Goal: Communication & Community: Answer question/provide support

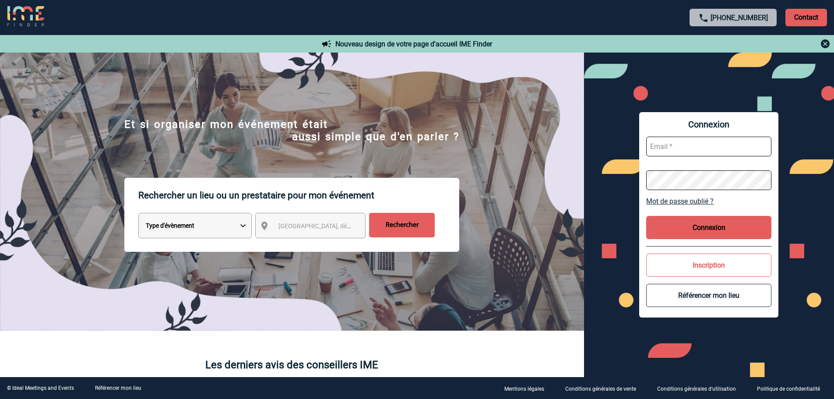
type input "broland@ime-groupe.com"
click at [713, 221] on button "Connexion" at bounding box center [708, 227] width 125 height 23
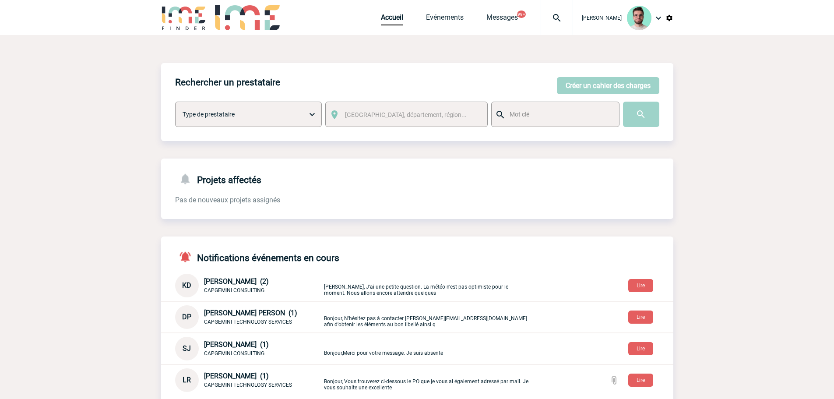
click at [557, 13] on img at bounding box center [557, 18] width 32 height 11
type input "2000425177"
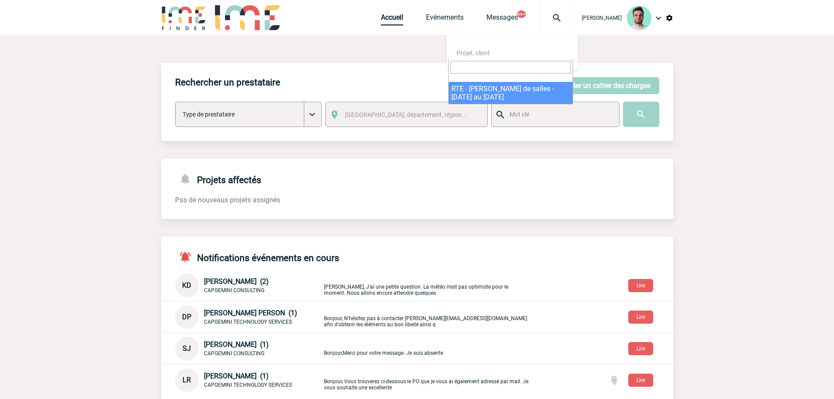
select select "24678"
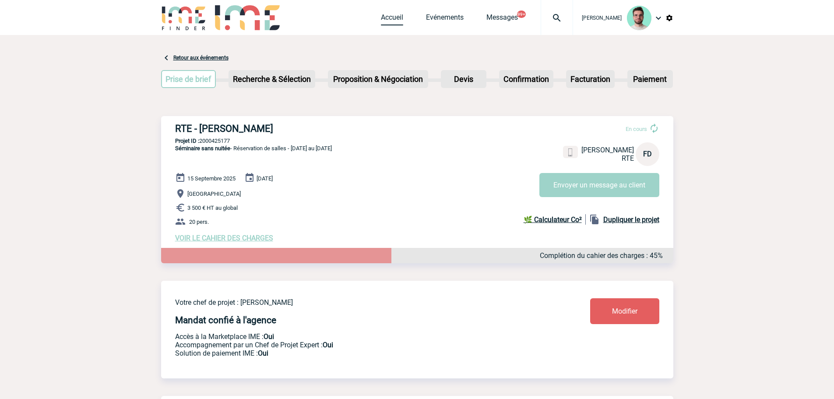
click at [389, 18] on link "Accueil" at bounding box center [392, 19] width 22 height 12
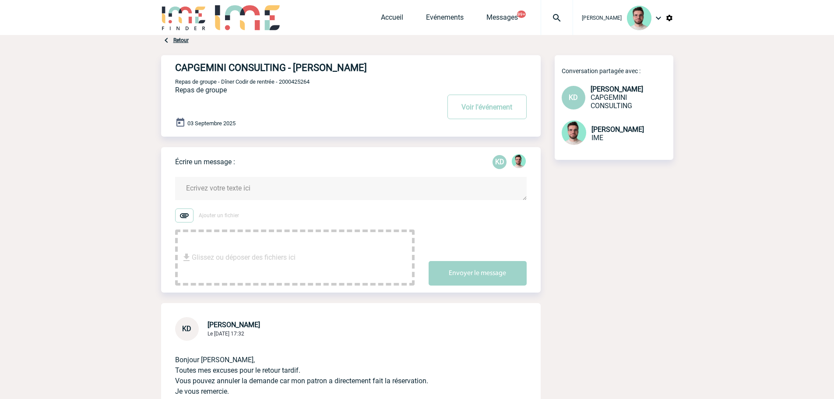
click at [289, 185] on textarea at bounding box center [351, 188] width 352 height 23
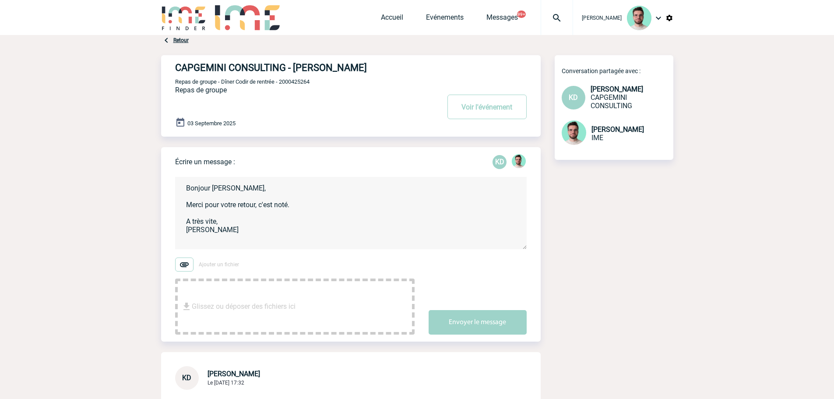
click at [236, 226] on textarea "Bonjour [PERSON_NAME], Merci pour votre retour, c'est noté. A très vite, [PERSO…" at bounding box center [351, 213] width 352 height 72
type textarea "Bonjour [PERSON_NAME], Merci pour votre retour, c'est noté. A très vite sur nos…"
click at [461, 314] on button "Envoyer le message" at bounding box center [478, 322] width 98 height 25
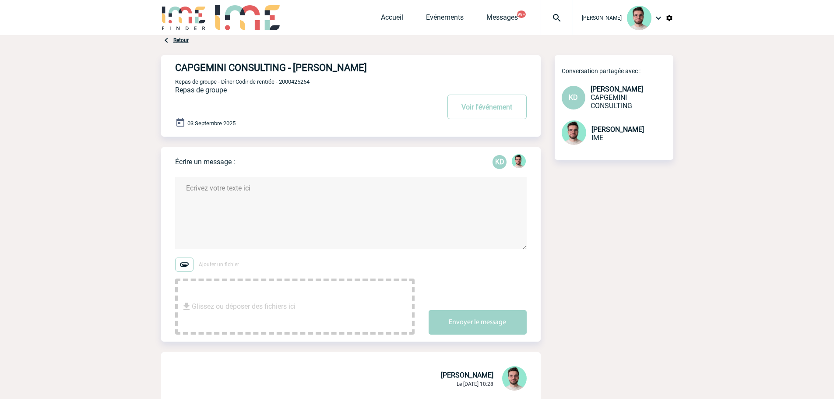
click at [294, 82] on span "Repas de groupe - Dîner Codir de rentrée - 2000425264" at bounding box center [242, 81] width 134 height 7
copy span "2000425264"
click at [493, 106] on button "Voir l'événement" at bounding box center [487, 107] width 79 height 25
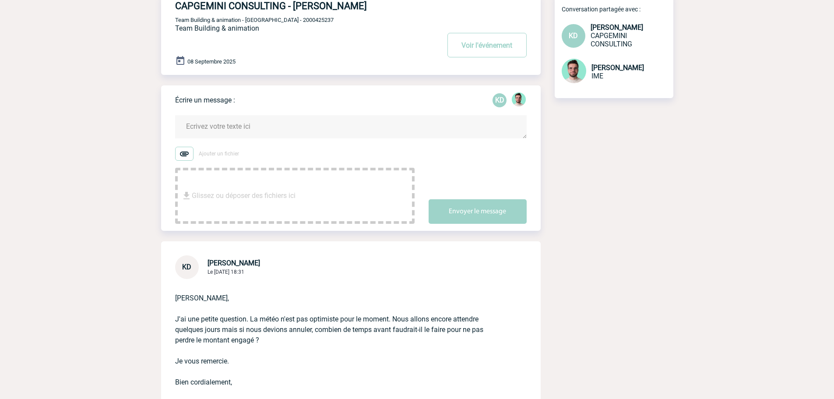
scroll to position [175, 0]
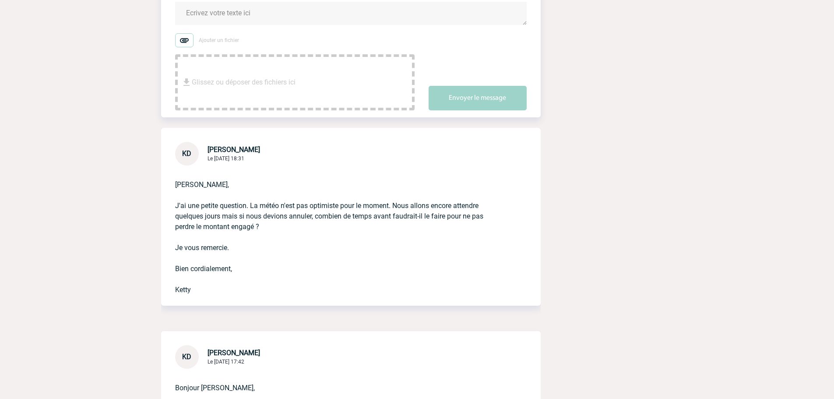
click at [258, 32] on form "Ajouter un fichier Glissez ou déposer des fichiers ici Envoyer le message" at bounding box center [358, 51] width 366 height 120
click at [258, 23] on textarea at bounding box center [351, 13] width 352 height 23
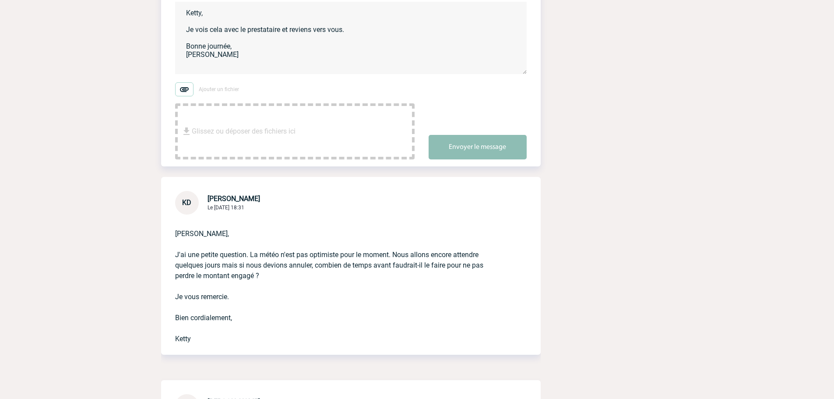
type textarea "Ketty, Je vois cela avec le prestataire et reviens vers vous. Bonne journée, Be…"
click at [482, 158] on button "Envoyer le message" at bounding box center [478, 147] width 98 height 25
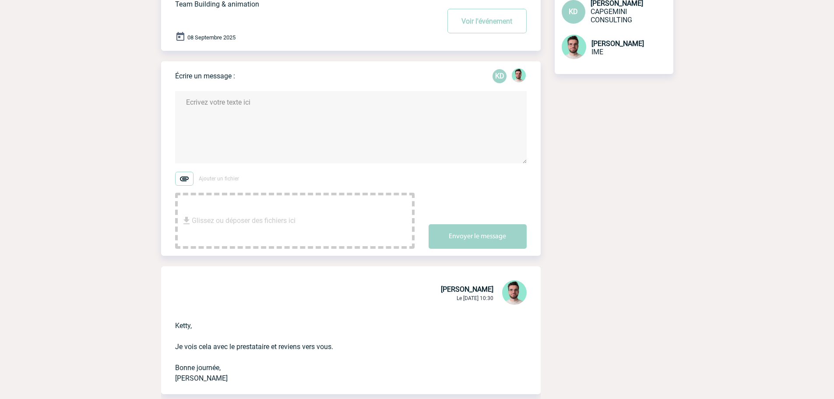
scroll to position [0, 0]
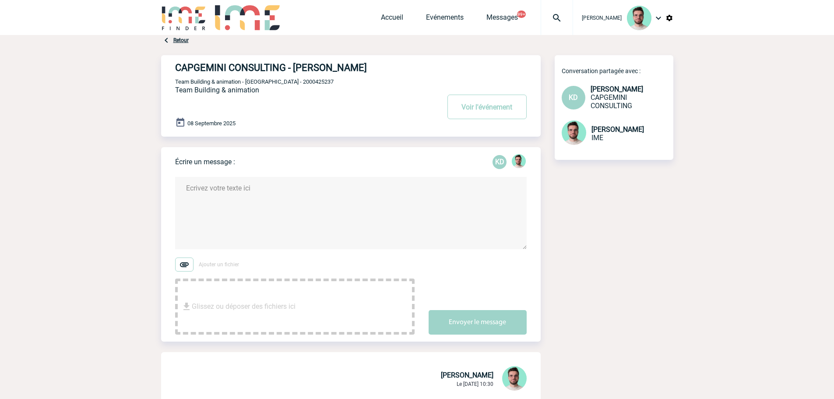
click at [313, 81] on span "Team Building & animation - Balade sur Chaland - 2000425237" at bounding box center [254, 81] width 159 height 7
copy span "2000425237"
drag, startPoint x: 391, startPoint y: 14, endPoint x: 364, endPoint y: 27, distance: 30.4
click at [391, 14] on link "Accueil" at bounding box center [392, 19] width 22 height 12
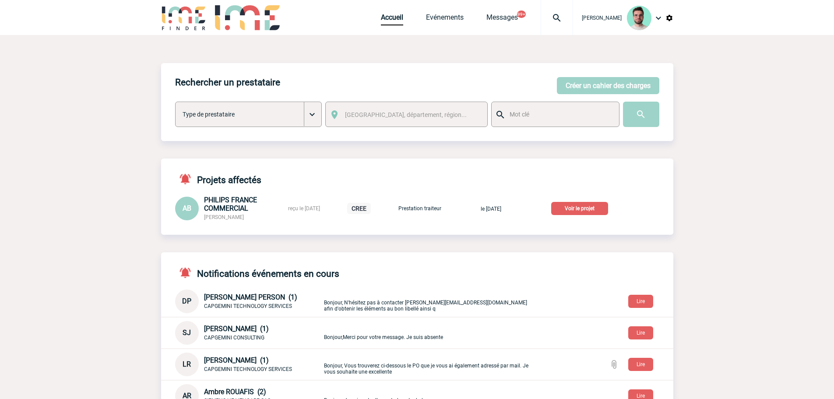
click at [547, 29] on div at bounding box center [557, 17] width 32 height 35
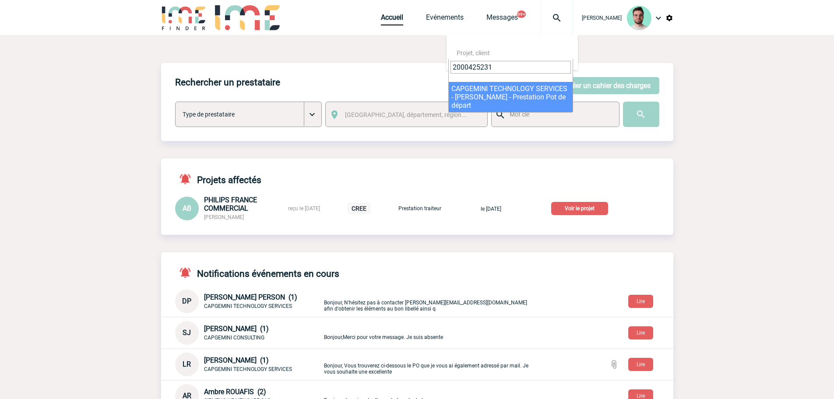
type input "2000425231"
select select "24732"
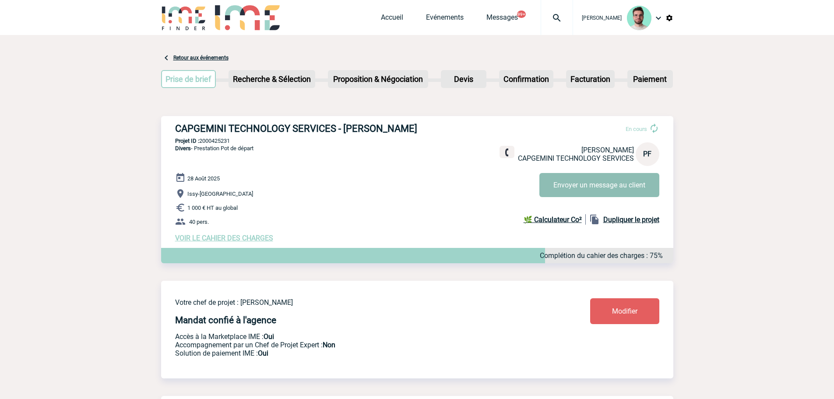
click at [558, 188] on button "Envoyer un message au client" at bounding box center [600, 185] width 120 height 24
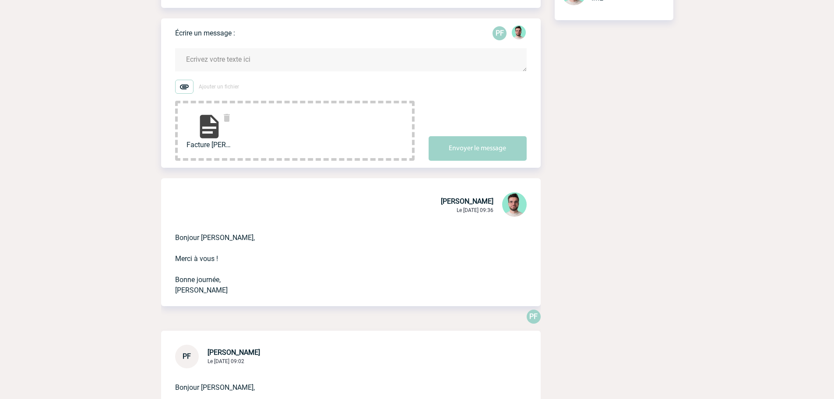
scroll to position [44, 0]
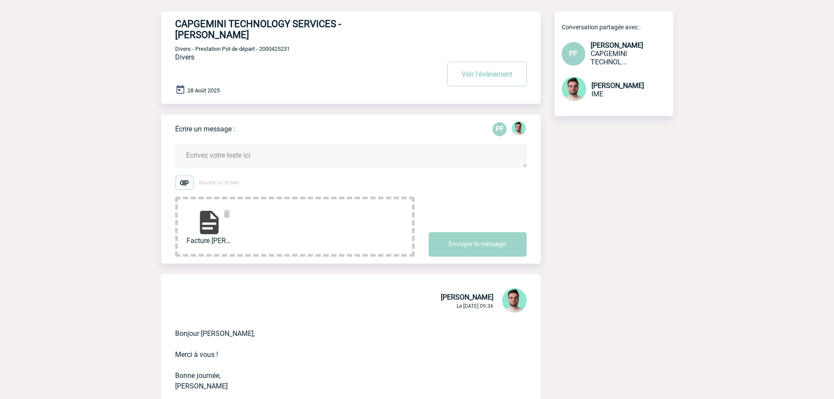
click at [204, 157] on textarea at bounding box center [351, 155] width 352 height 23
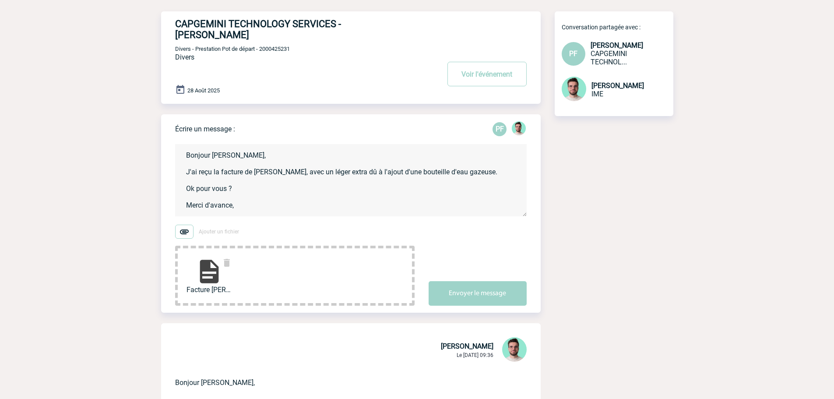
scroll to position [2, 0]
type textarea "Bonjour [PERSON_NAME], J'ai reçu la facture de [PERSON_NAME], avec un léger ext…"
click at [488, 298] on button "Envoyer le message" at bounding box center [478, 293] width 98 height 25
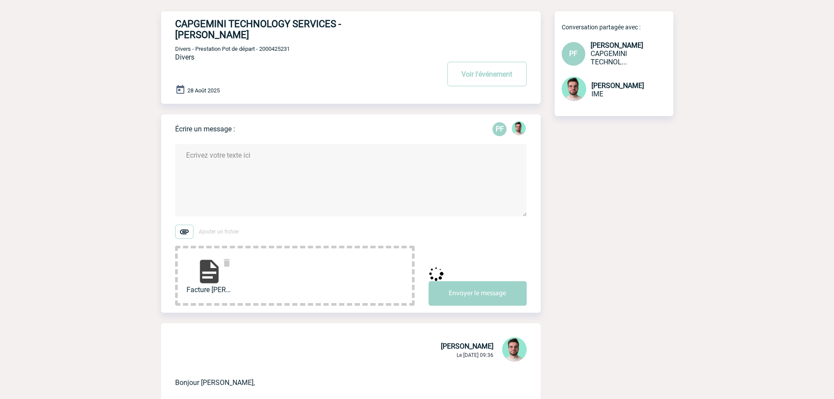
scroll to position [0, 0]
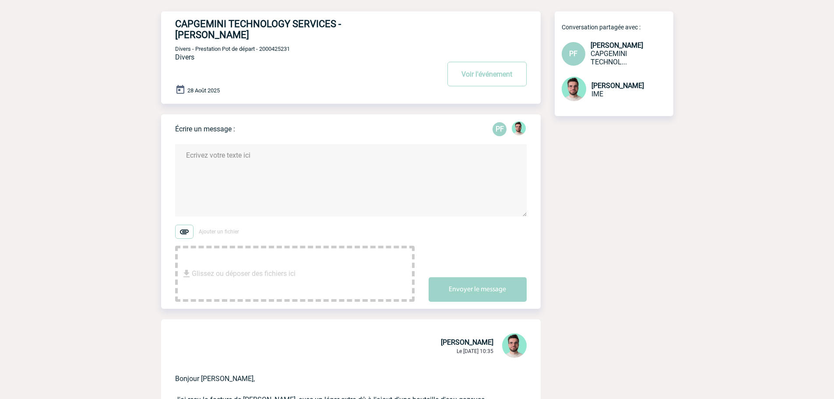
click at [280, 52] on span "Divers - Prestation Pot de départ - 2000425231" at bounding box center [232, 49] width 115 height 7
copy span "2000425231"
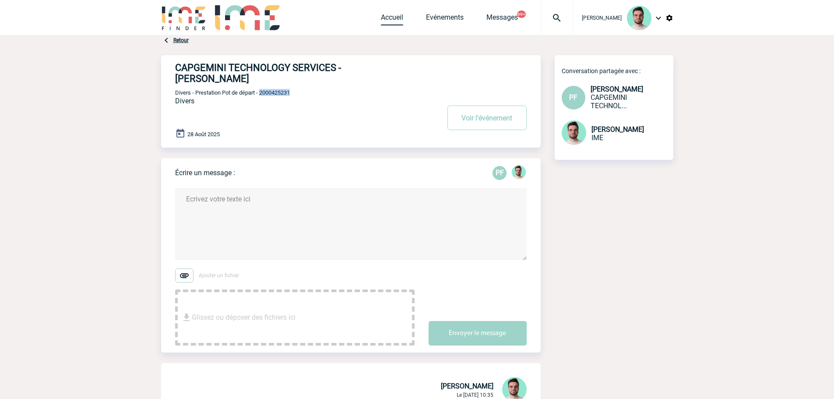
drag, startPoint x: 381, startPoint y: 17, endPoint x: 377, endPoint y: 19, distance: 4.5
click at [381, 17] on link "Accueil" at bounding box center [392, 19] width 22 height 12
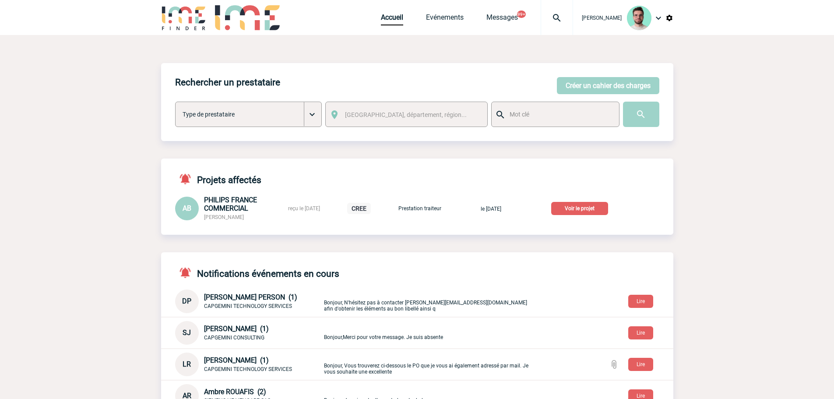
click at [552, 21] on img at bounding box center [557, 18] width 32 height 11
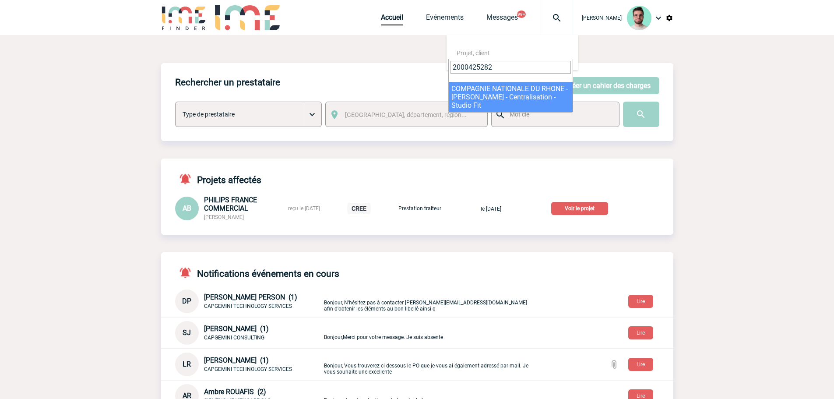
type input "2000425282"
select select "24783"
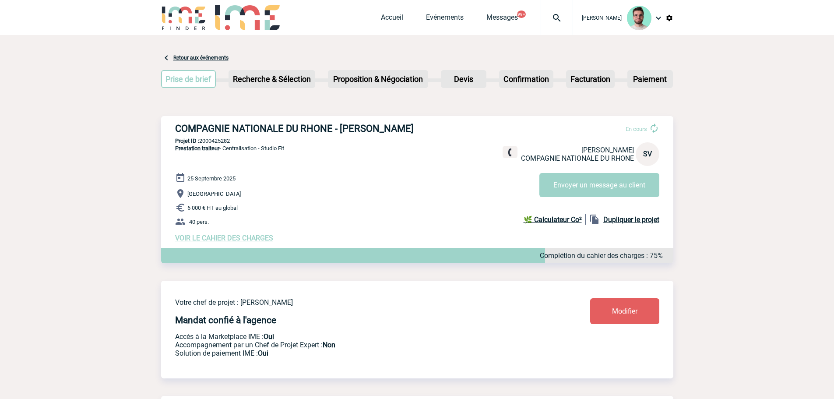
click at [215, 141] on p "Projet ID : 2000425282" at bounding box center [417, 141] width 512 height 7
copy p "2000425282"
click at [386, 16] on link "Accueil" at bounding box center [392, 19] width 22 height 12
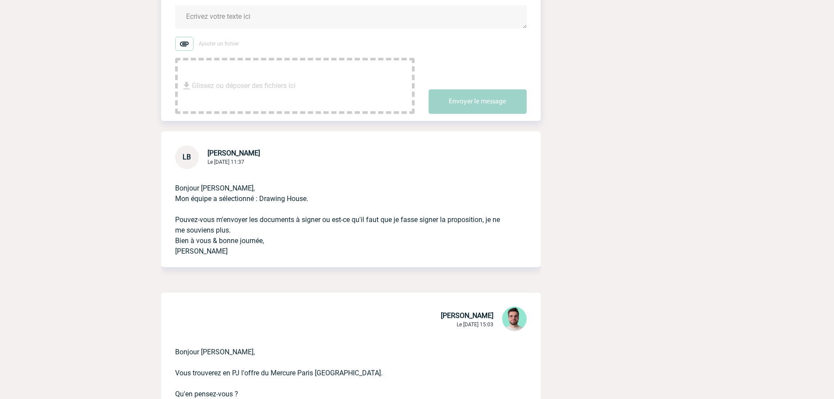
scroll to position [131, 0]
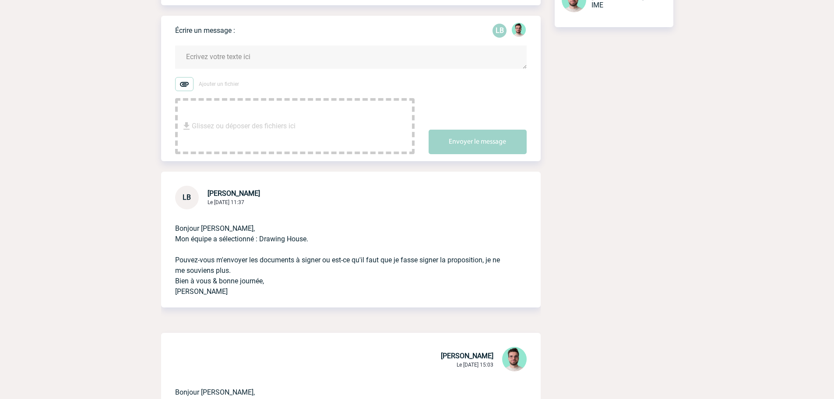
click at [251, 57] on textarea at bounding box center [351, 57] width 352 height 23
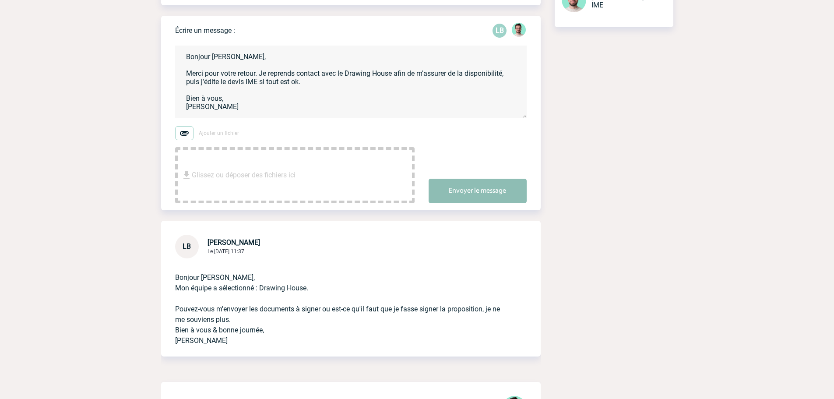
type textarea "Bonjour Laurence, Merci pour votre retour. Je reprends contact avec le Drawing …"
click at [467, 203] on button "Envoyer le message" at bounding box center [478, 191] width 98 height 25
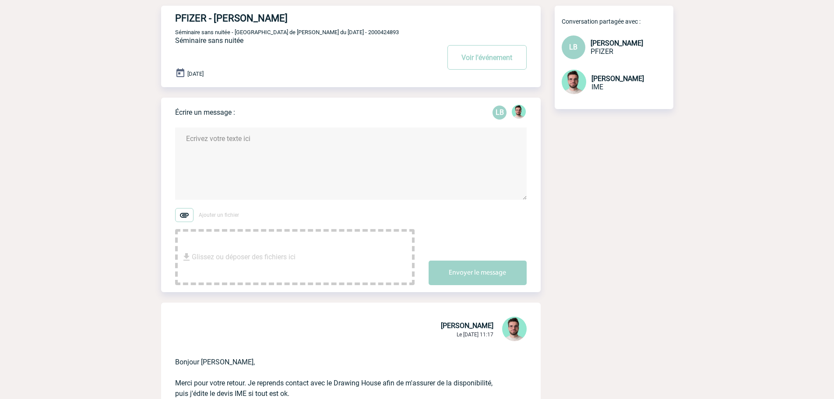
scroll to position [0, 0]
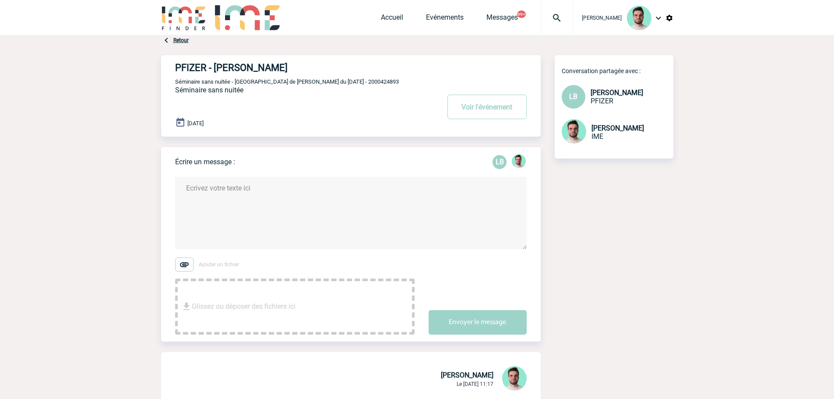
click at [359, 82] on span "Séminaire sans nuitée - Réunion de Gaëtan du 24 novembre 2025 - 2000424893" at bounding box center [287, 81] width 224 height 7
copy span "2000424893"
click at [382, 13] on div "Accueil Evénements Messages 99+ Projet, client Projet, client" at bounding box center [477, 17] width 192 height 35
click at [383, 18] on link "Accueil" at bounding box center [392, 19] width 22 height 12
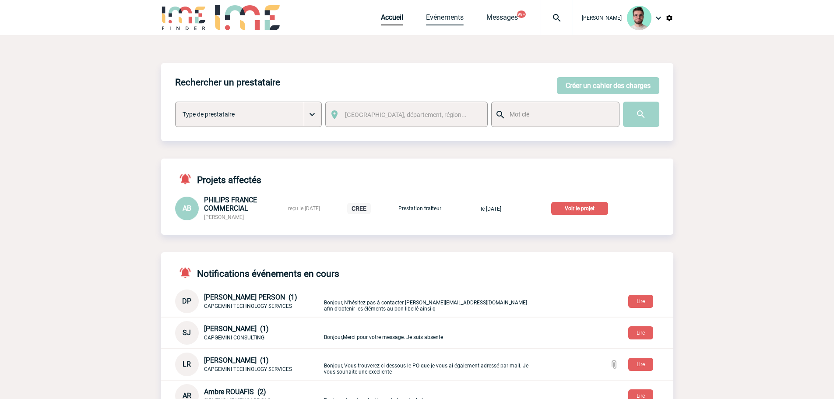
click at [426, 23] on link "Evénements" at bounding box center [445, 19] width 38 height 12
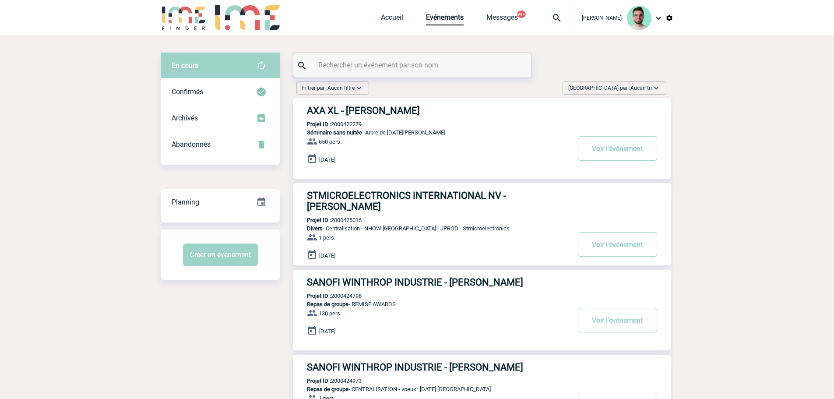
click at [351, 70] on input "text" at bounding box center [413, 65] width 195 height 13
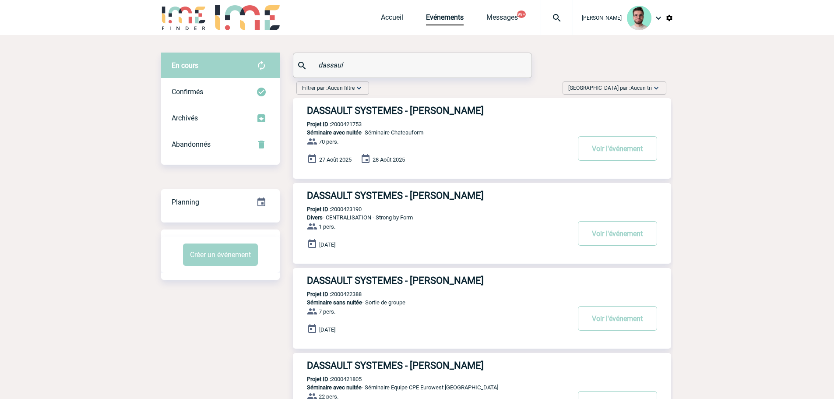
type input "dassaul"
click at [352, 127] on p "Projet ID : 2000421753" at bounding box center [327, 124] width 69 height 7
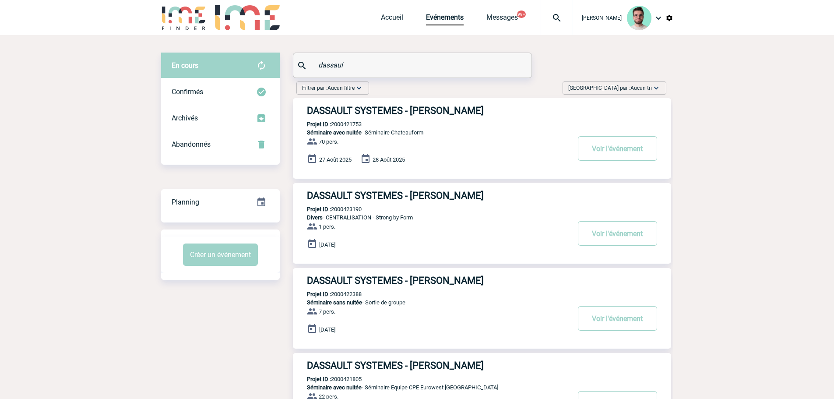
copy p "2000421753"
click at [374, 99] on div "DASSAULT SYSTEMES - Sandrine MEURIER Projet ID : 2000421753 Séminaire avec nuit…" at bounding box center [482, 138] width 378 height 81
click at [374, 110] on h3 "DASSAULT SYSTEMES - Sandrine MEURIER" at bounding box center [438, 110] width 263 height 11
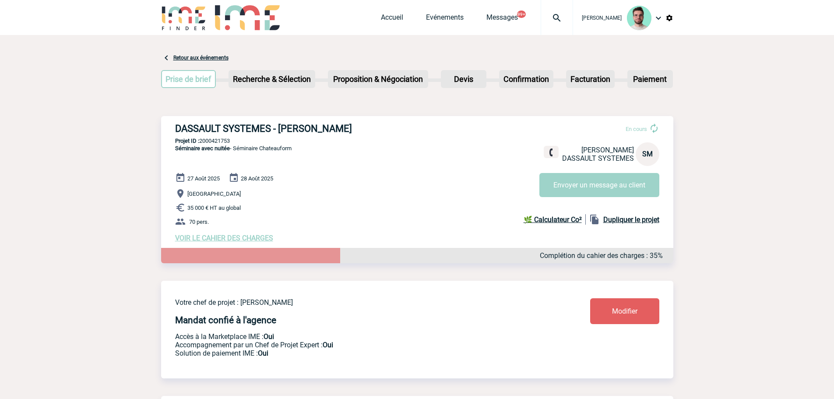
click at [558, 20] on img at bounding box center [557, 18] width 32 height 11
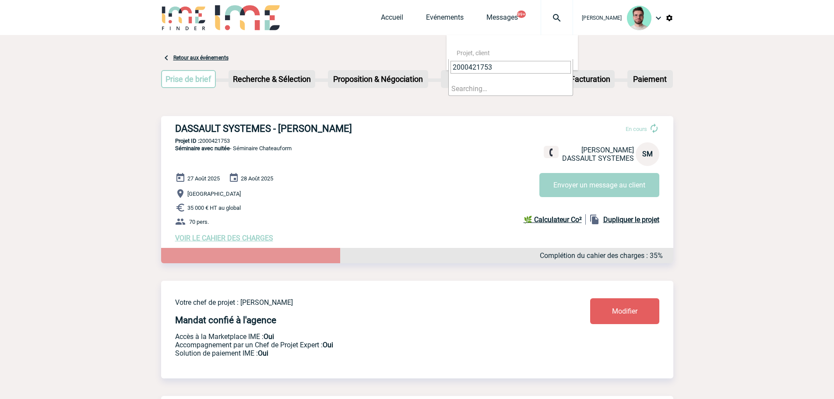
type input "2000421753"
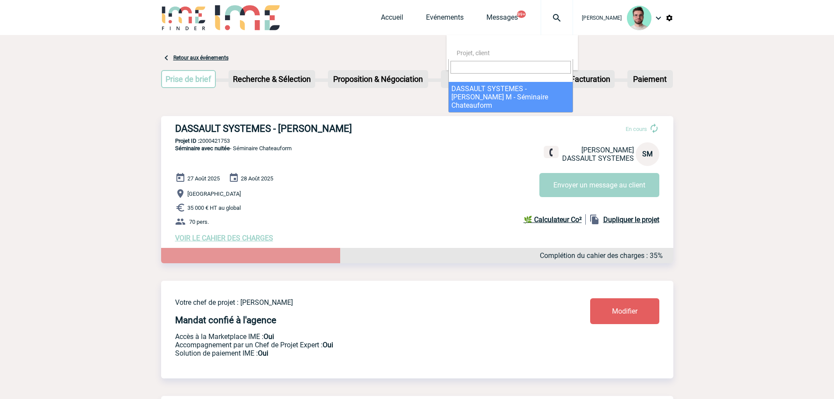
select select "21254"
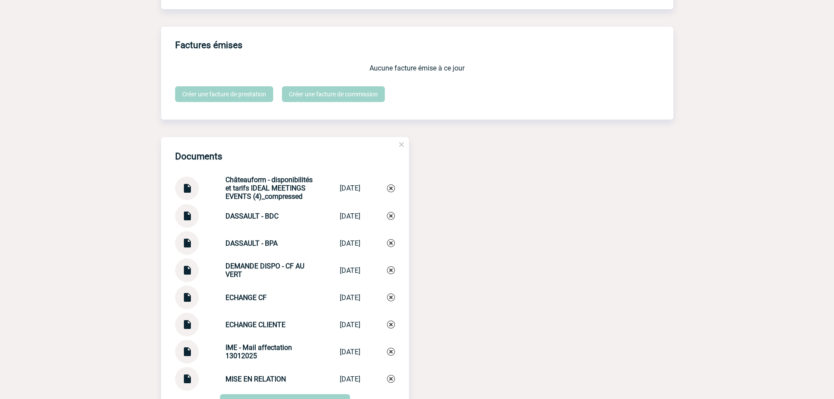
scroll to position [911, 0]
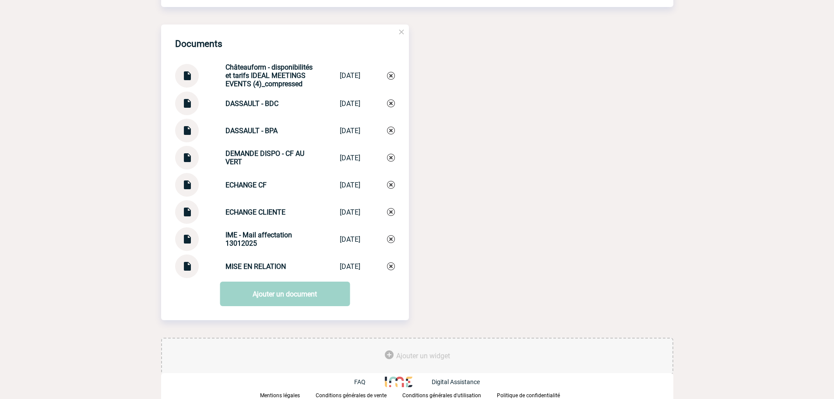
click at [186, 109] on img at bounding box center [186, 100] width 11 height 17
click at [247, 286] on link "Ajouter un document" at bounding box center [285, 294] width 130 height 25
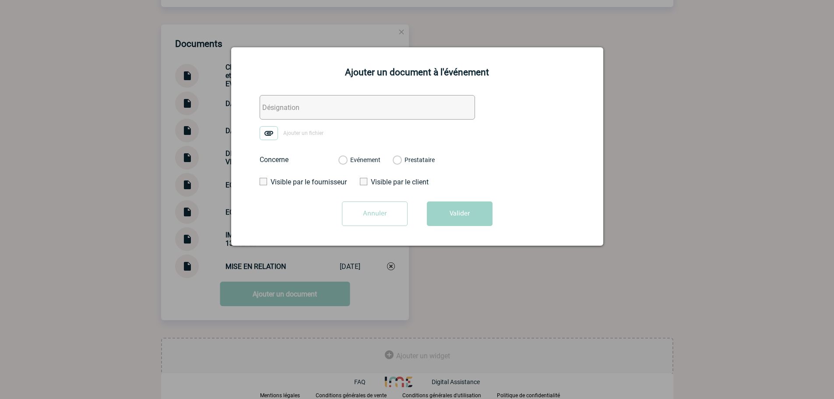
click at [291, 125] on form "Ajouter un fichier Concerne Evénement Prestataire Visible par le fournisseur Vi…" at bounding box center [417, 164] width 350 height 138
click at [297, 113] on input "text" at bounding box center [367, 107] width 215 height 25
type input "D"
type input "FACTU"
click at [272, 136] on img at bounding box center [269, 133] width 18 height 14
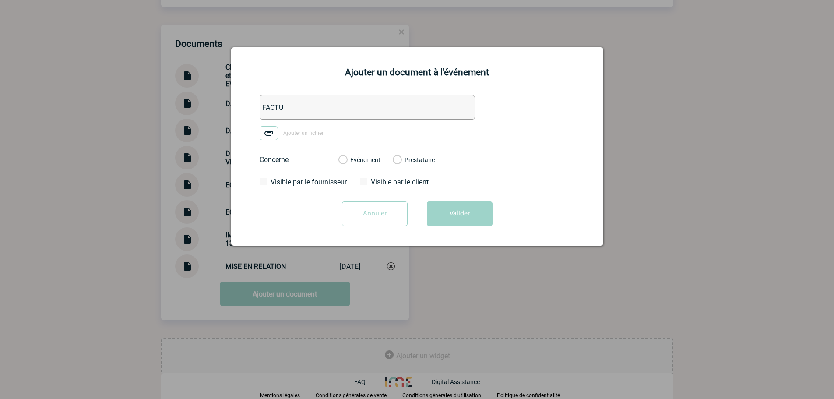
click at [0, 0] on input "Ajouter un fichier" at bounding box center [0, 0] width 0 height 0
click at [347, 157] on label "Evénement" at bounding box center [343, 160] width 8 height 8
click at [0, 0] on input "Evénement" at bounding box center [0, 0] width 0 height 0
click at [448, 209] on button "Valider" at bounding box center [460, 213] width 66 height 25
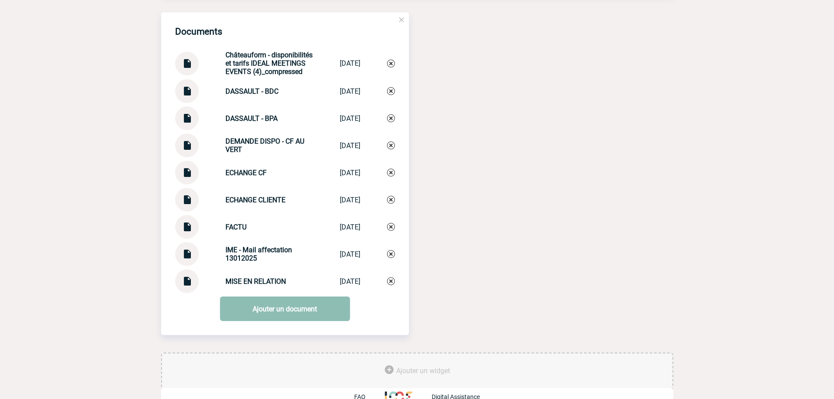
click at [313, 317] on link "Ajouter un document" at bounding box center [285, 309] width 130 height 25
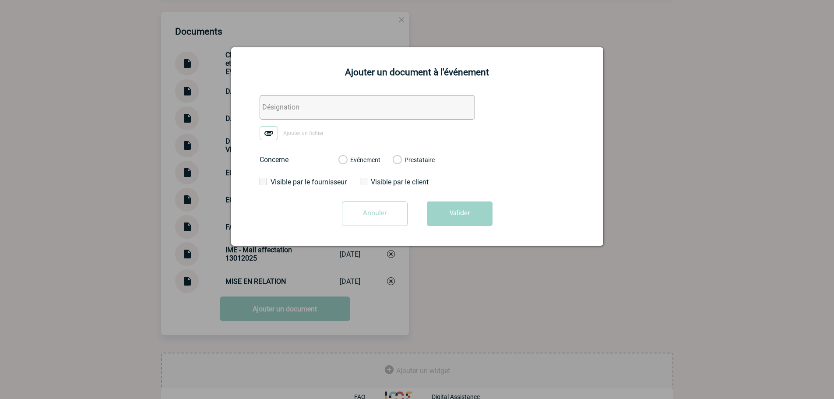
click at [307, 94] on div "Ajouter un document à l'événement Ajouter un fichier Concerne Evénement Prestat…" at bounding box center [417, 146] width 372 height 198
click at [338, 117] on input "text" at bounding box center [367, 107] width 215 height 25
type input "MAIL FACTU INTERNE"
click at [294, 125] on form "MAIL FACTU INTERNE Ajouter un fichier Concerne Evénement Prestataire Visible pa…" at bounding box center [417, 164] width 350 height 138
click at [293, 133] on span "Ajouter un fichier" at bounding box center [303, 133] width 40 height 6
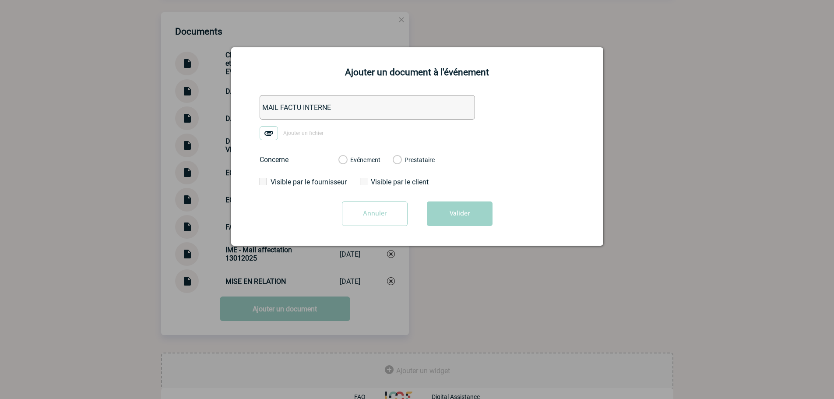
click at [0, 0] on input "Ajouter un fichier" at bounding box center [0, 0] width 0 height 0
click at [357, 166] on div "Evénement Prestataire" at bounding box center [387, 159] width 110 height 23
click at [347, 158] on label "Evénement" at bounding box center [343, 160] width 8 height 8
click at [0, 0] on input "Evénement" at bounding box center [0, 0] width 0 height 0
click at [431, 186] on label "Visible par le client" at bounding box center [400, 182] width 81 height 8
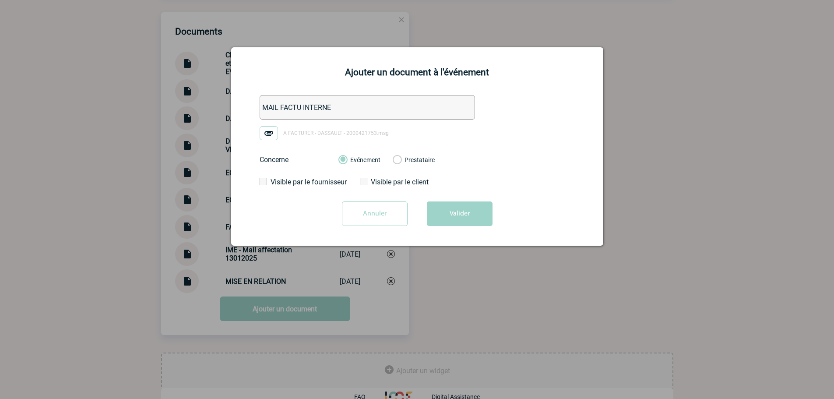
click at [0, 0] on input "Visible par le client" at bounding box center [0, 0] width 0 height 0
click at [396, 181] on label "Visible par le client" at bounding box center [400, 182] width 81 height 8
click at [0, 0] on input "Visible par le client" at bounding box center [0, 0] width 0 height 0
click at [450, 218] on button "Valider" at bounding box center [460, 213] width 66 height 25
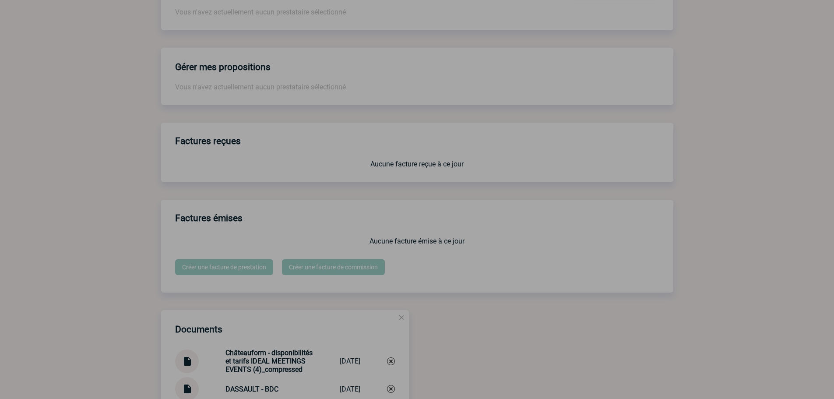
scroll to position [0, 0]
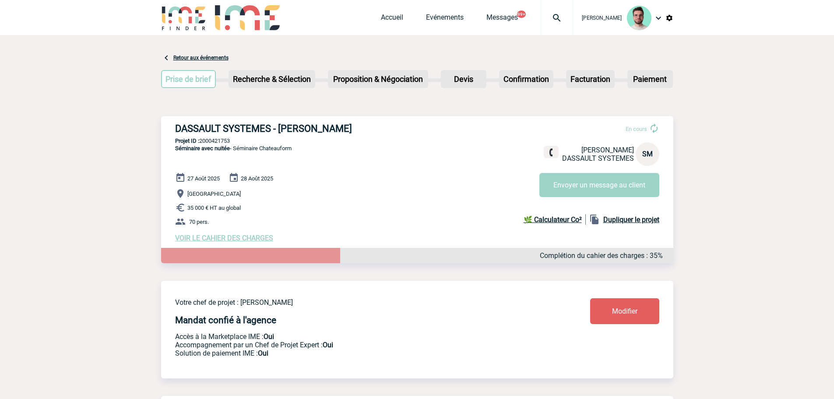
click at [223, 138] on div "DASSAULT SYSTEMES - Sandrine MEURIER En cours Sandrine MEURIER DASSAULT SYSTEME…" at bounding box center [417, 182] width 512 height 133
copy p "2000421753"
drag, startPoint x: 393, startPoint y: 23, endPoint x: 410, endPoint y: 3, distance: 26.4
click at [393, 23] on link "Accueil" at bounding box center [392, 19] width 22 height 12
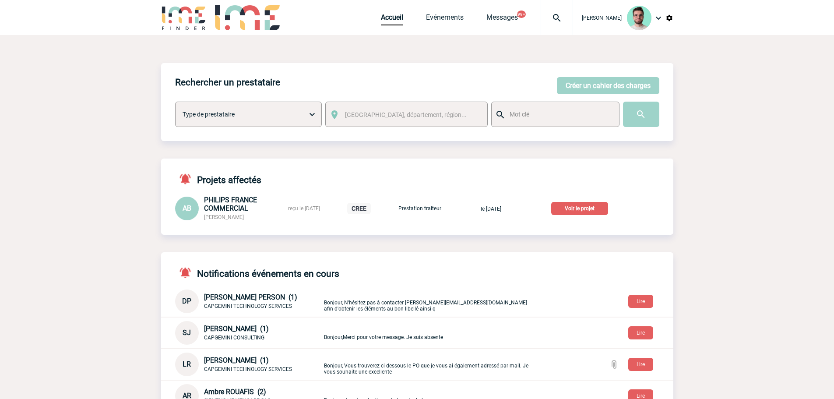
click at [589, 215] on p "Voir le projet" at bounding box center [579, 208] width 57 height 13
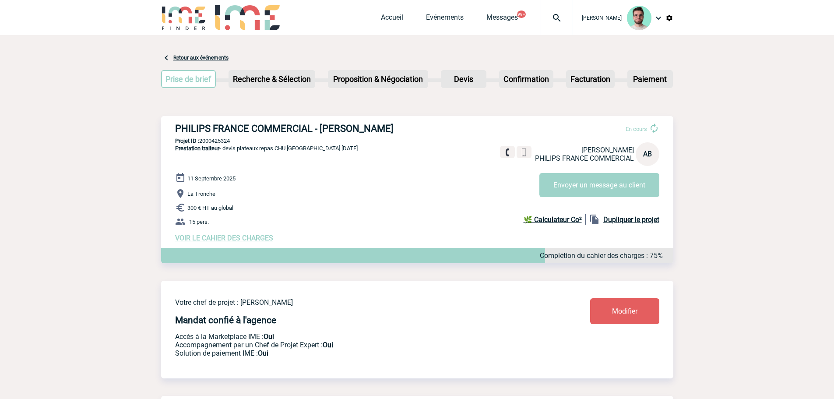
click at [278, 126] on h3 "PHILIPS FRANCE COMMERCIAL - [PERSON_NAME]" at bounding box center [306, 128] width 263 height 11
copy div "PHILIPS FRANCE COMMERCIAL - [PERSON_NAME]"
click at [238, 138] on div "PHILIPS FRANCE COMMERCIAL - [PERSON_NAME] En cours [PERSON_NAME] PHILIPS FRANCE…" at bounding box center [417, 182] width 512 height 133
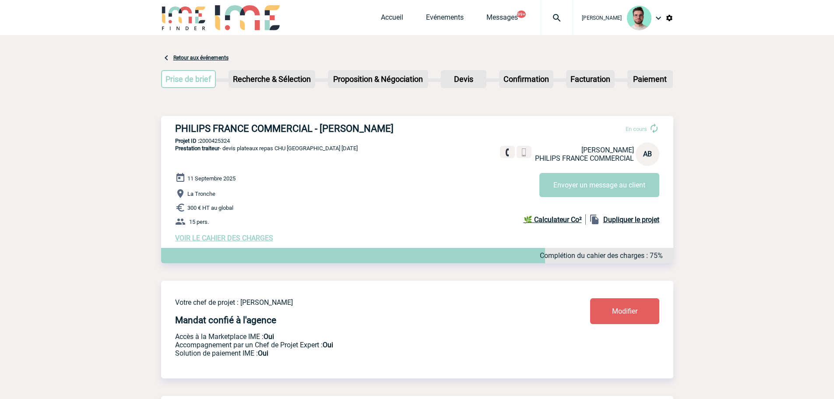
click at [226, 141] on p "Projet ID : 2000425324" at bounding box center [417, 141] width 512 height 7
copy p "2000425324"
click at [345, 130] on h3 "PHILIPS FRANCE COMMERCIAL - Anne BLANCHARD" at bounding box center [306, 128] width 263 height 11
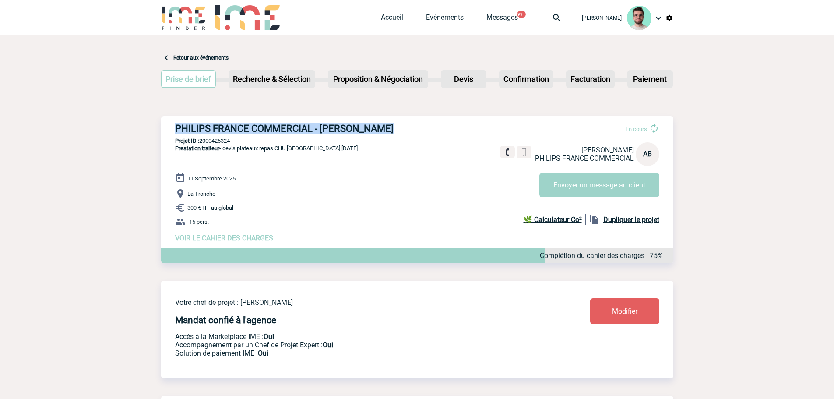
click at [345, 130] on h3 "PHILIPS FRANCE COMMERCIAL - Anne BLANCHARD" at bounding box center [306, 128] width 263 height 11
copy div "PHILIPS FRANCE COMMERCIAL - Anne BLANCHARD"
click at [219, 141] on p "Projet ID : 2000425324" at bounding box center [417, 141] width 512 height 7
copy p "2000425324"
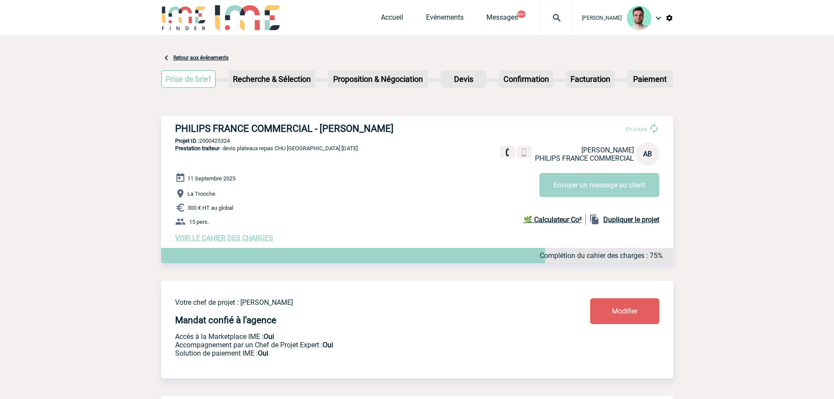
scroll to position [307, 0]
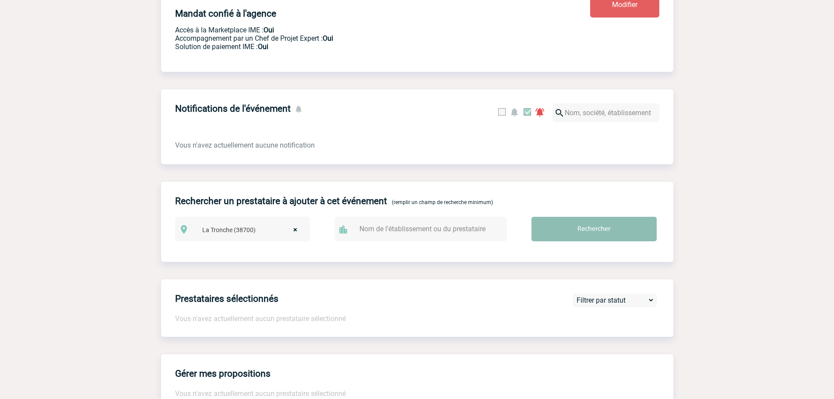
click at [592, 225] on input "Rechercher" at bounding box center [594, 229] width 125 height 25
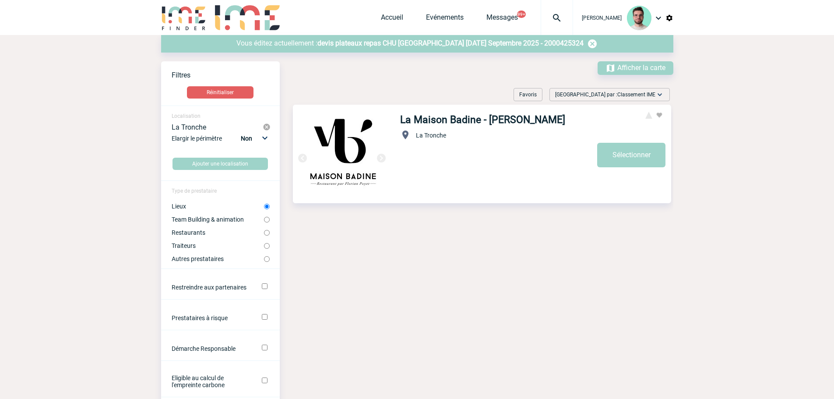
click at [198, 249] on label "Traiteurs" at bounding box center [218, 245] width 92 height 7
click at [264, 249] on input "Traiteurs" at bounding box center [267, 246] width 6 height 6
radio input "true"
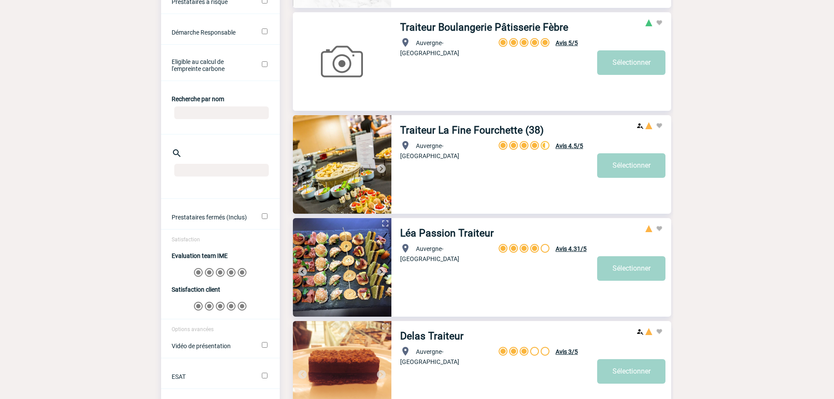
scroll to position [438, 0]
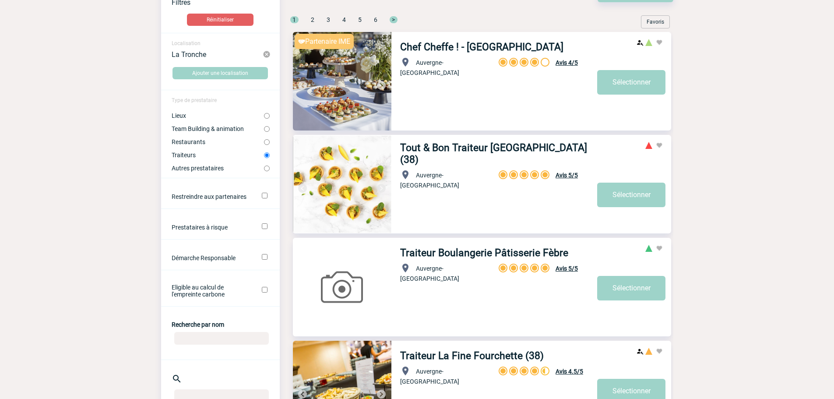
scroll to position [44, 0]
